Goal: Check status

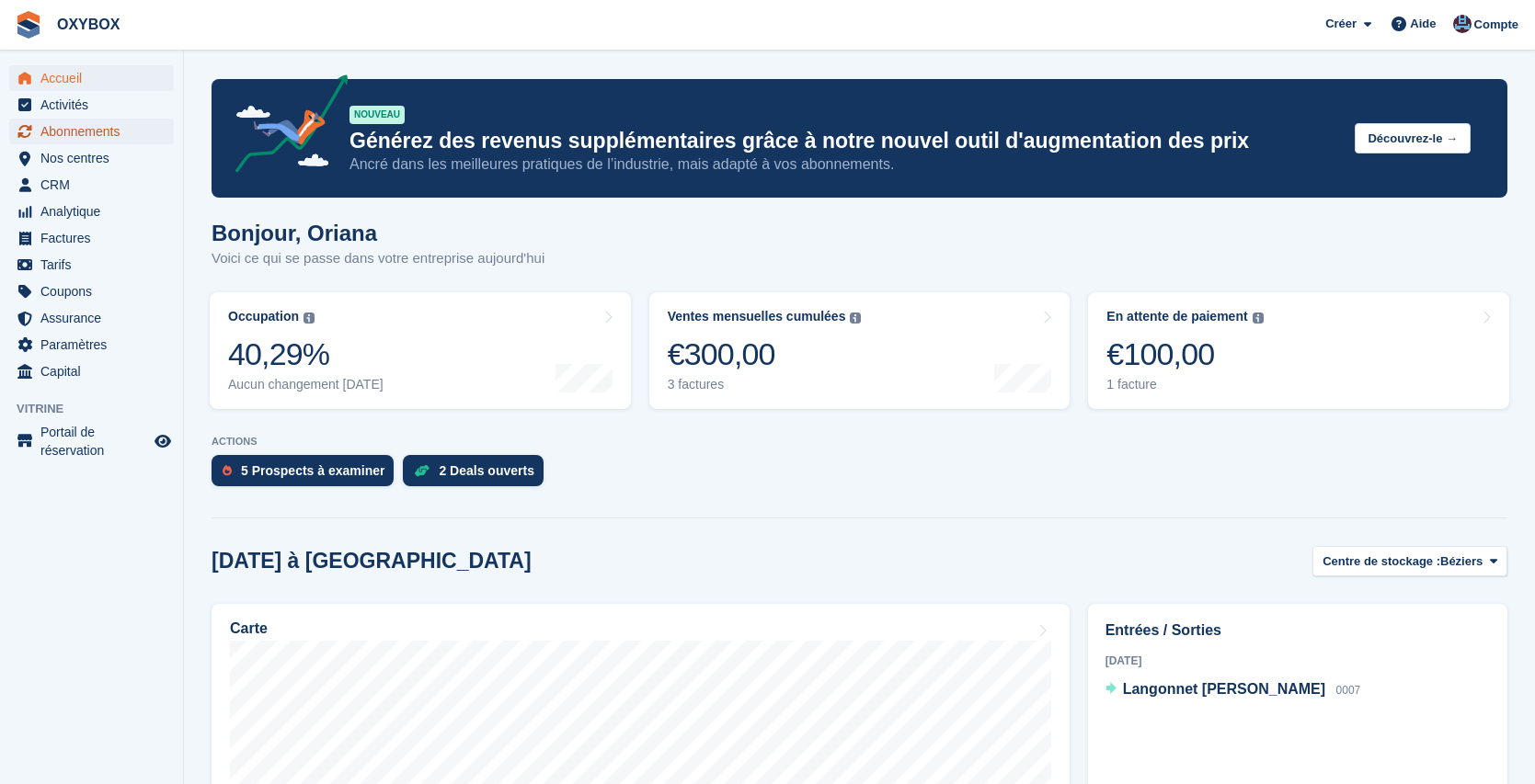
click at [144, 134] on span "Abonnements" at bounding box center [96, 131] width 110 height 26
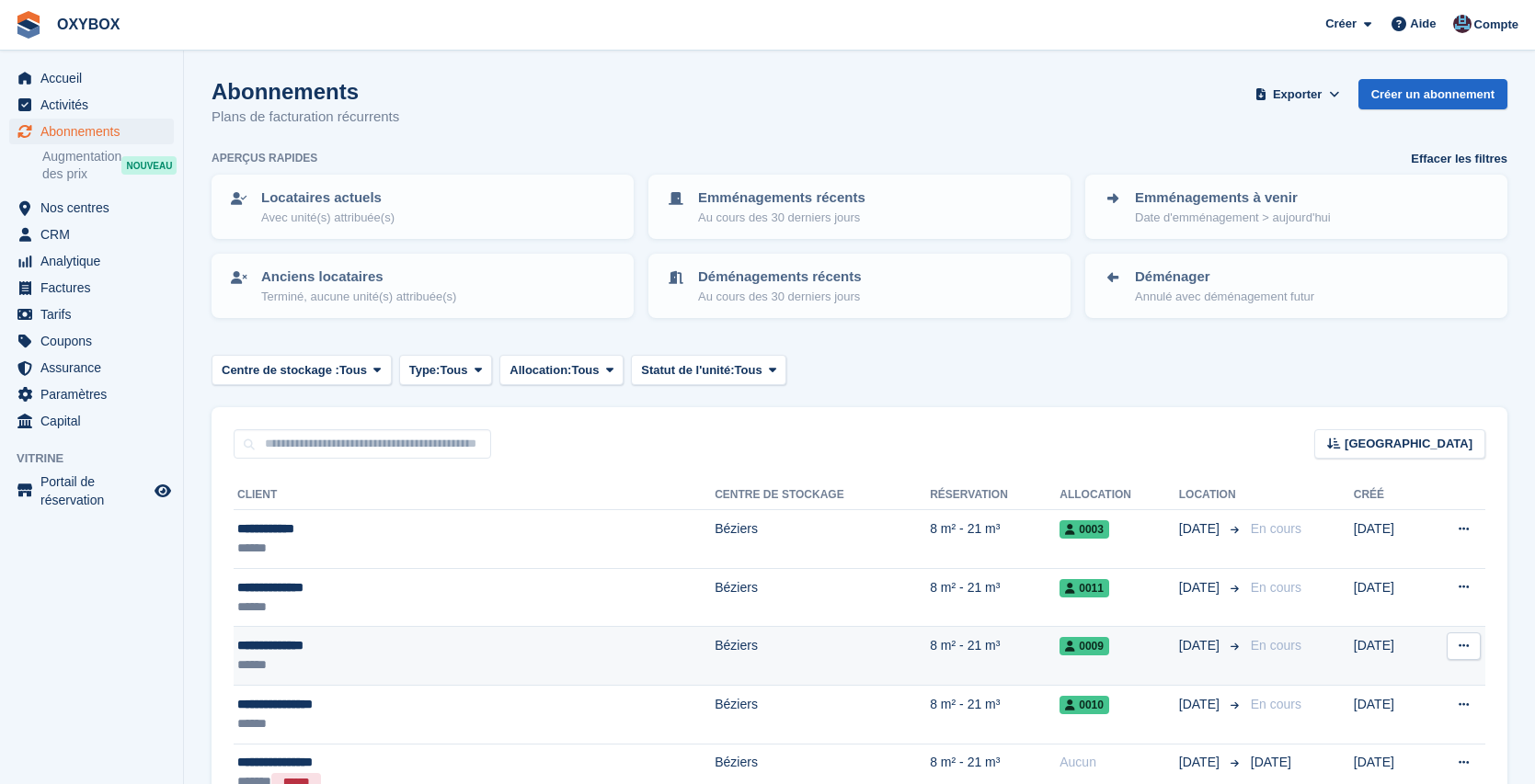
scroll to position [215, 0]
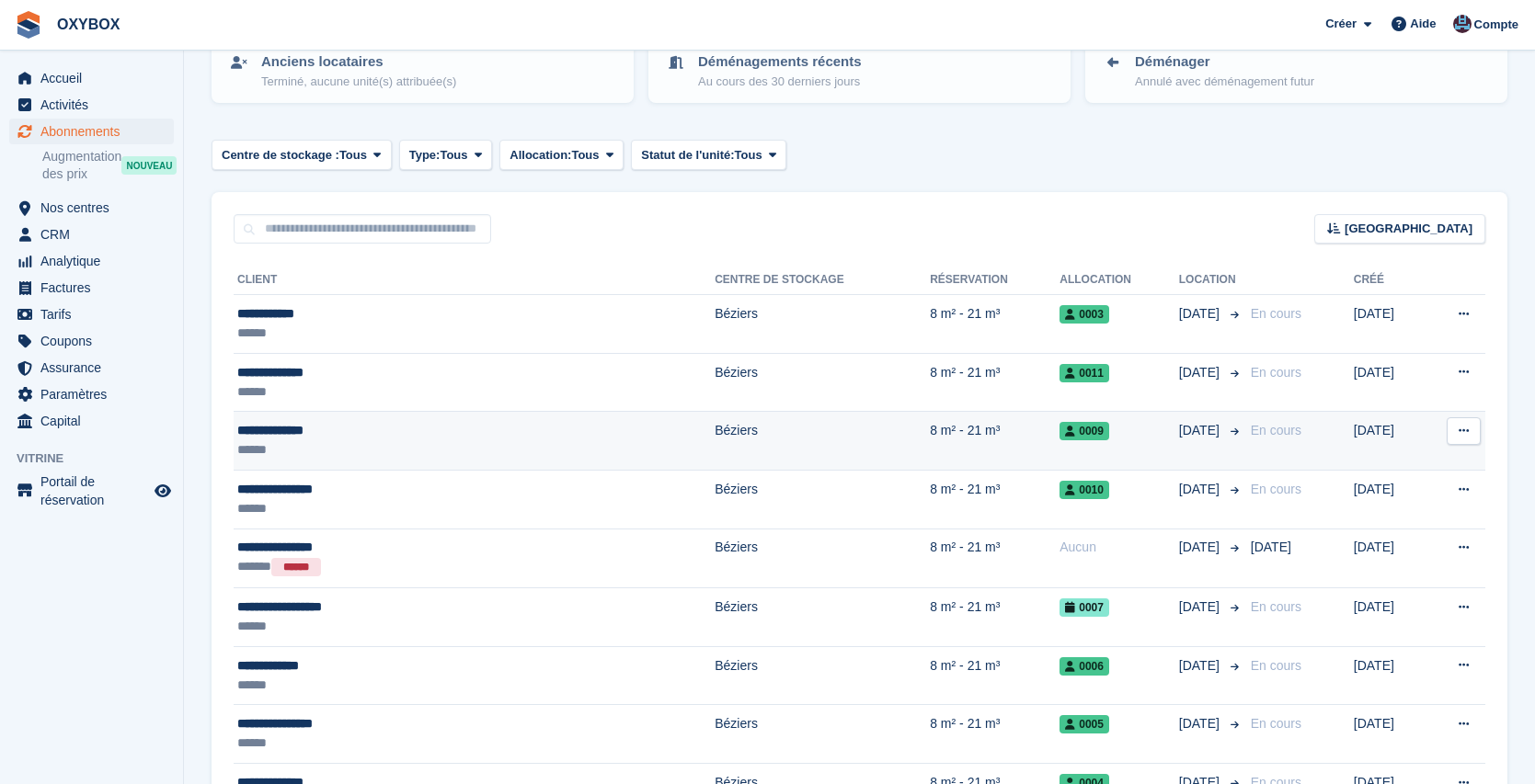
click at [312, 447] on div "******" at bounding box center [380, 450] width 286 height 19
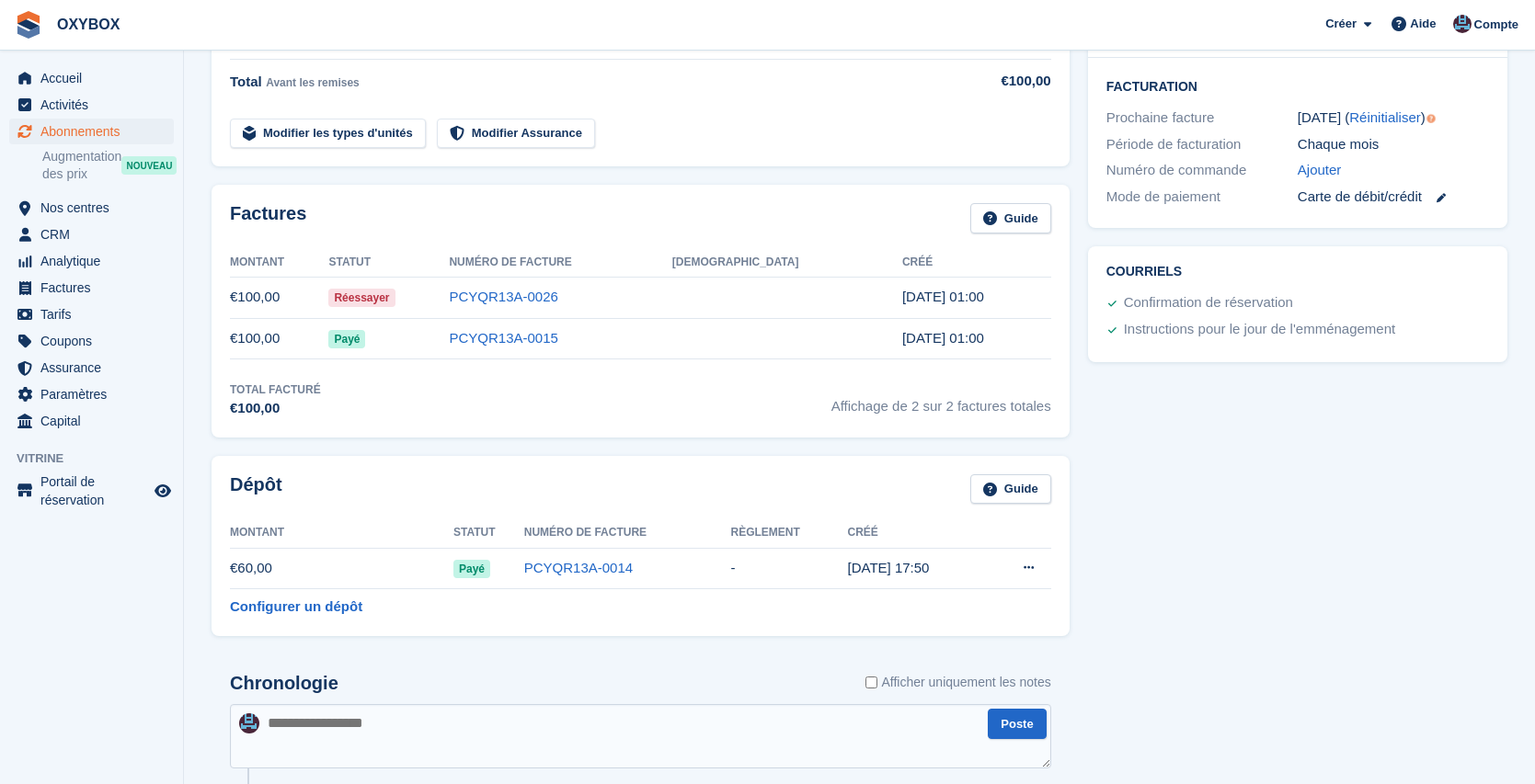
scroll to position [203, 0]
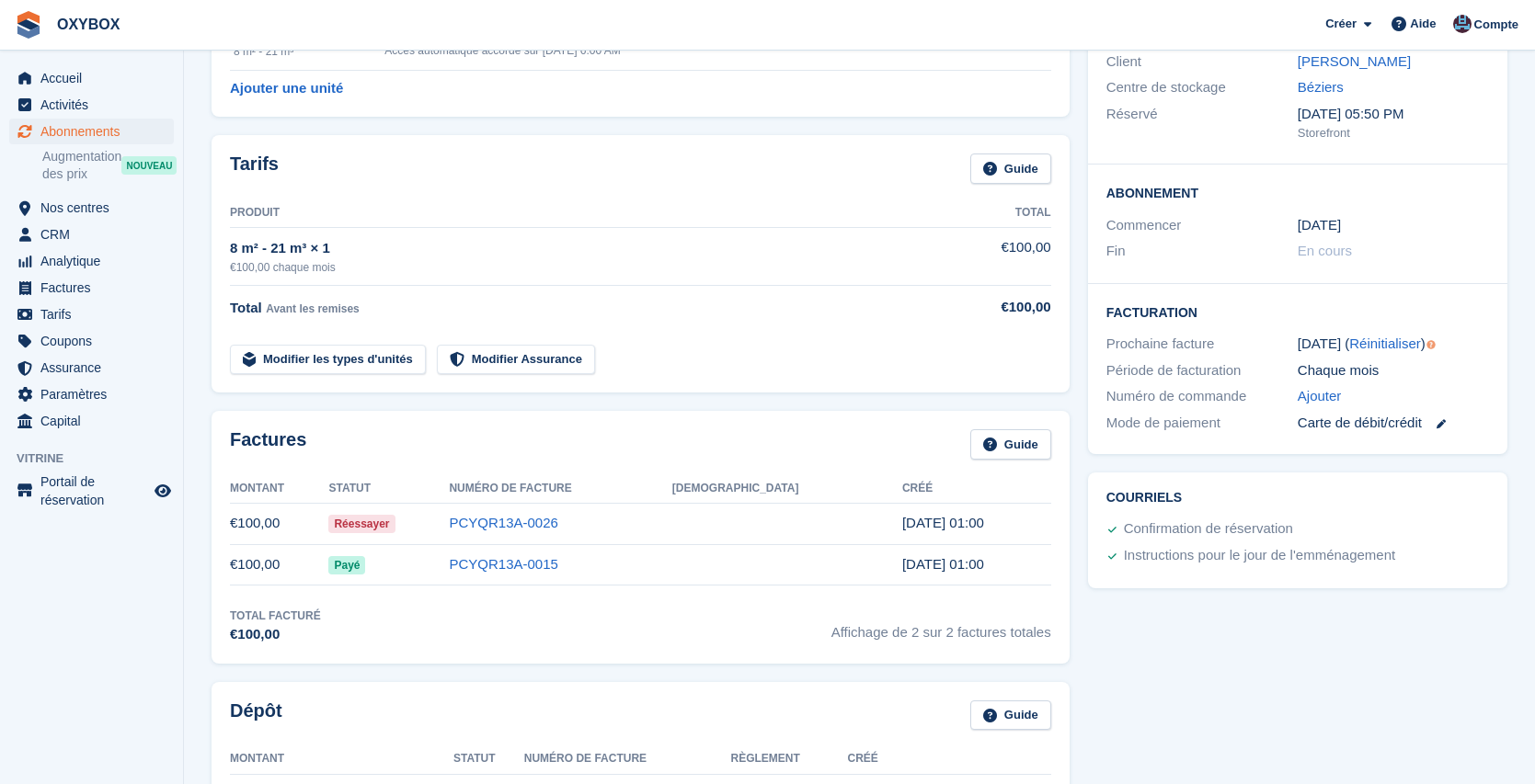
click at [1323, 227] on time "6 Sep" at bounding box center [1319, 226] width 43 height 21
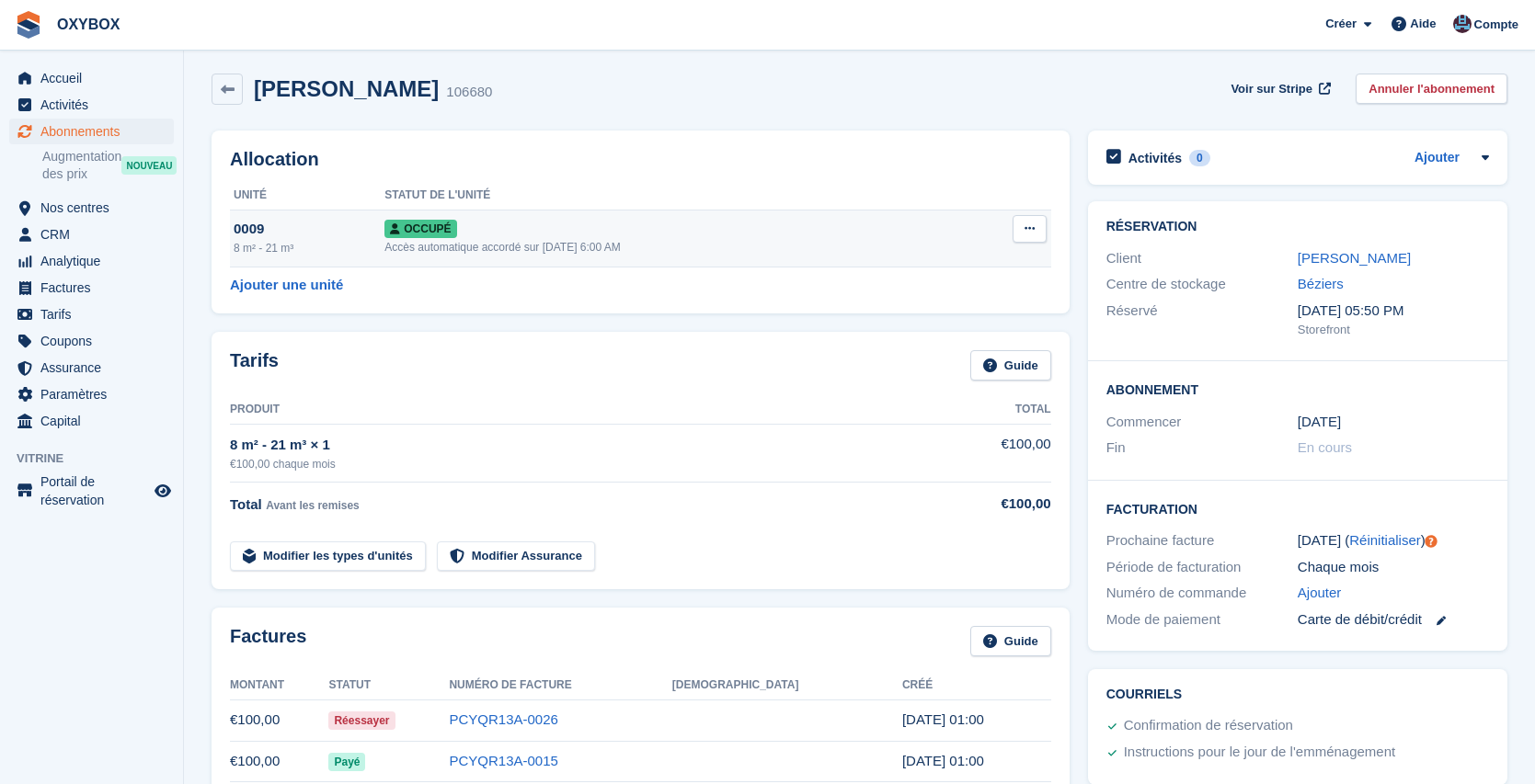
scroll to position [0, 0]
